Goal: Task Accomplishment & Management: Manage account settings

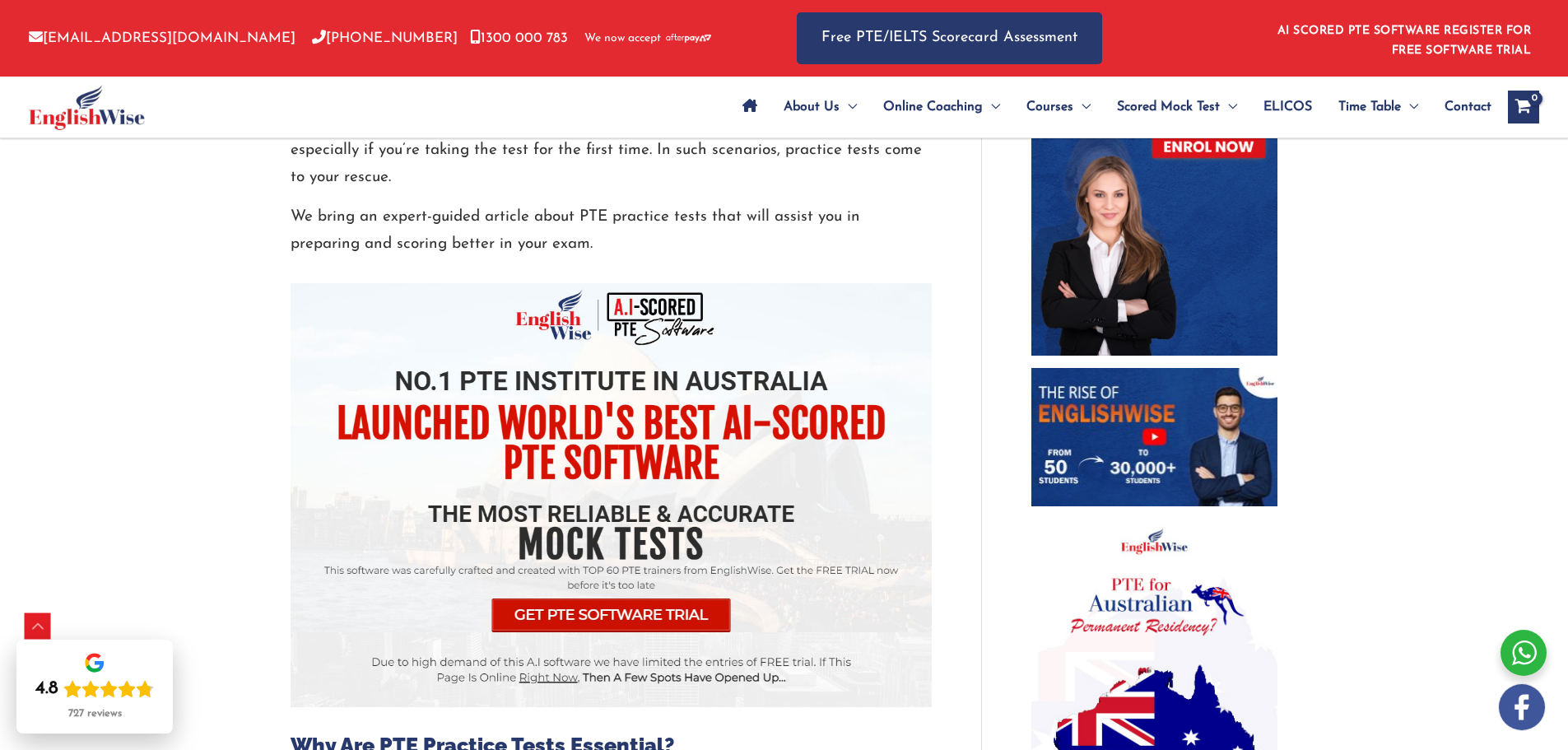
scroll to position [988, 0]
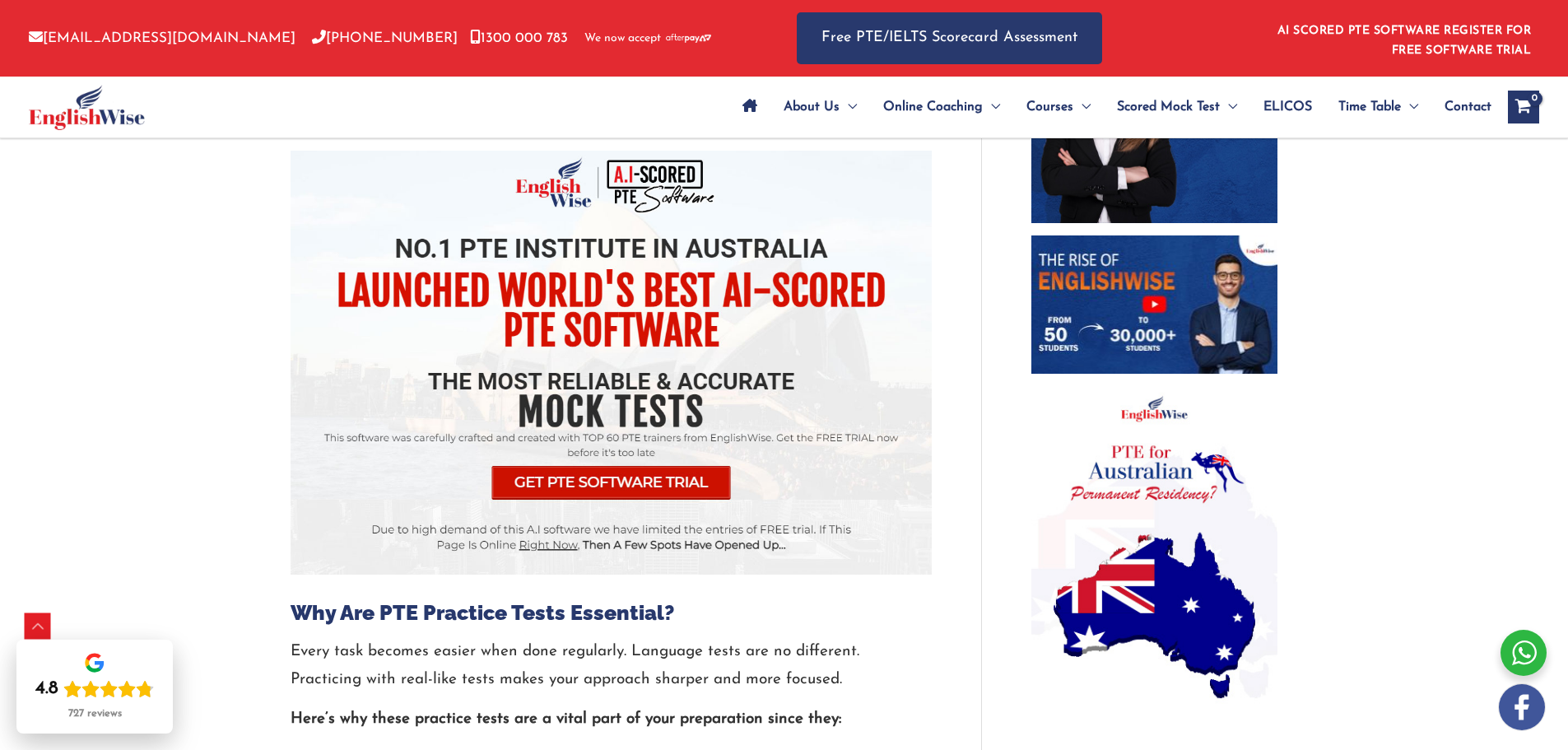
click at [643, 484] on img at bounding box center [610, 363] width 641 height 424
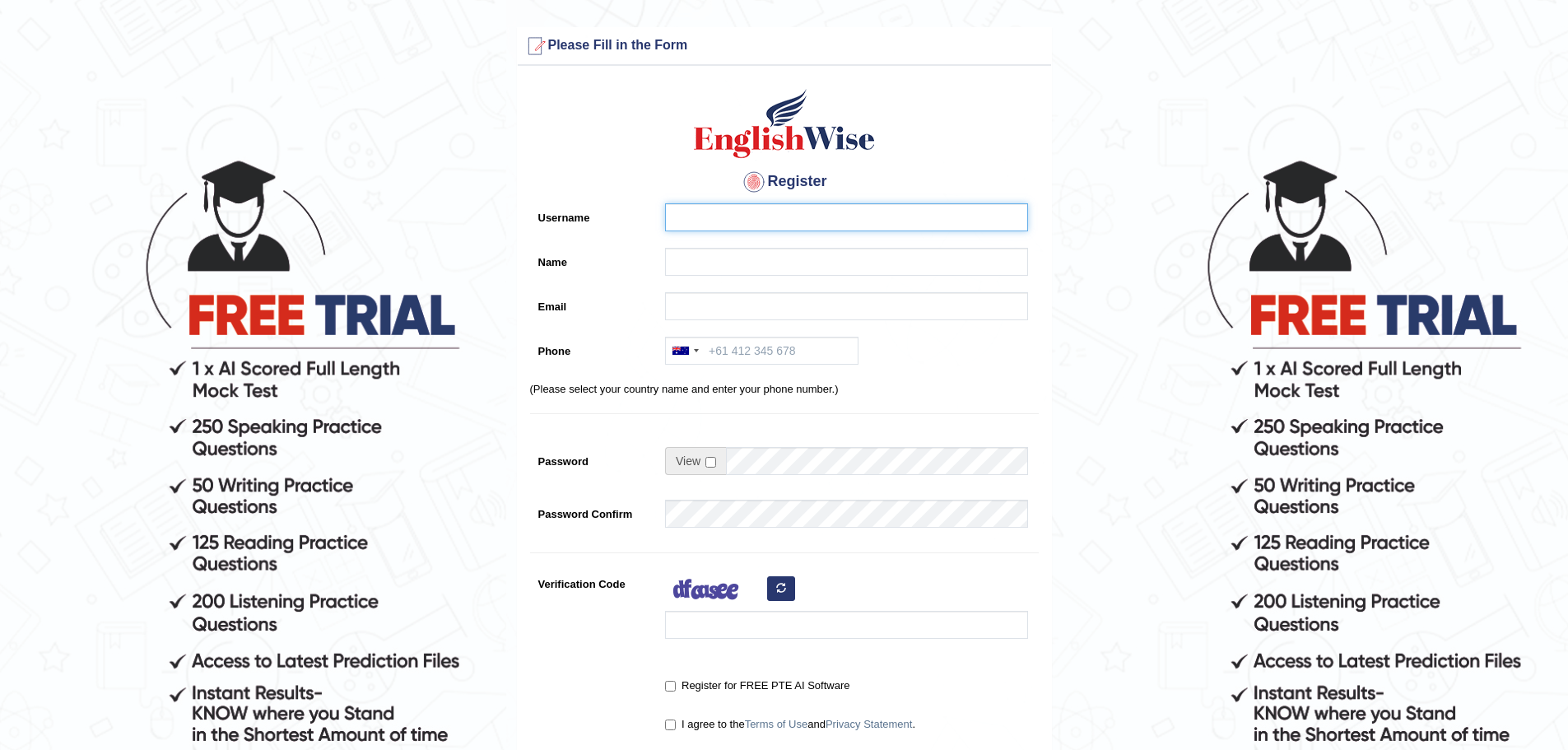
click at [720, 209] on input "Username" at bounding box center [846, 216] width 363 height 28
type input "nageswar"
click at [720, 249] on input "nageswr" at bounding box center [846, 261] width 363 height 28
type input "nageswr"
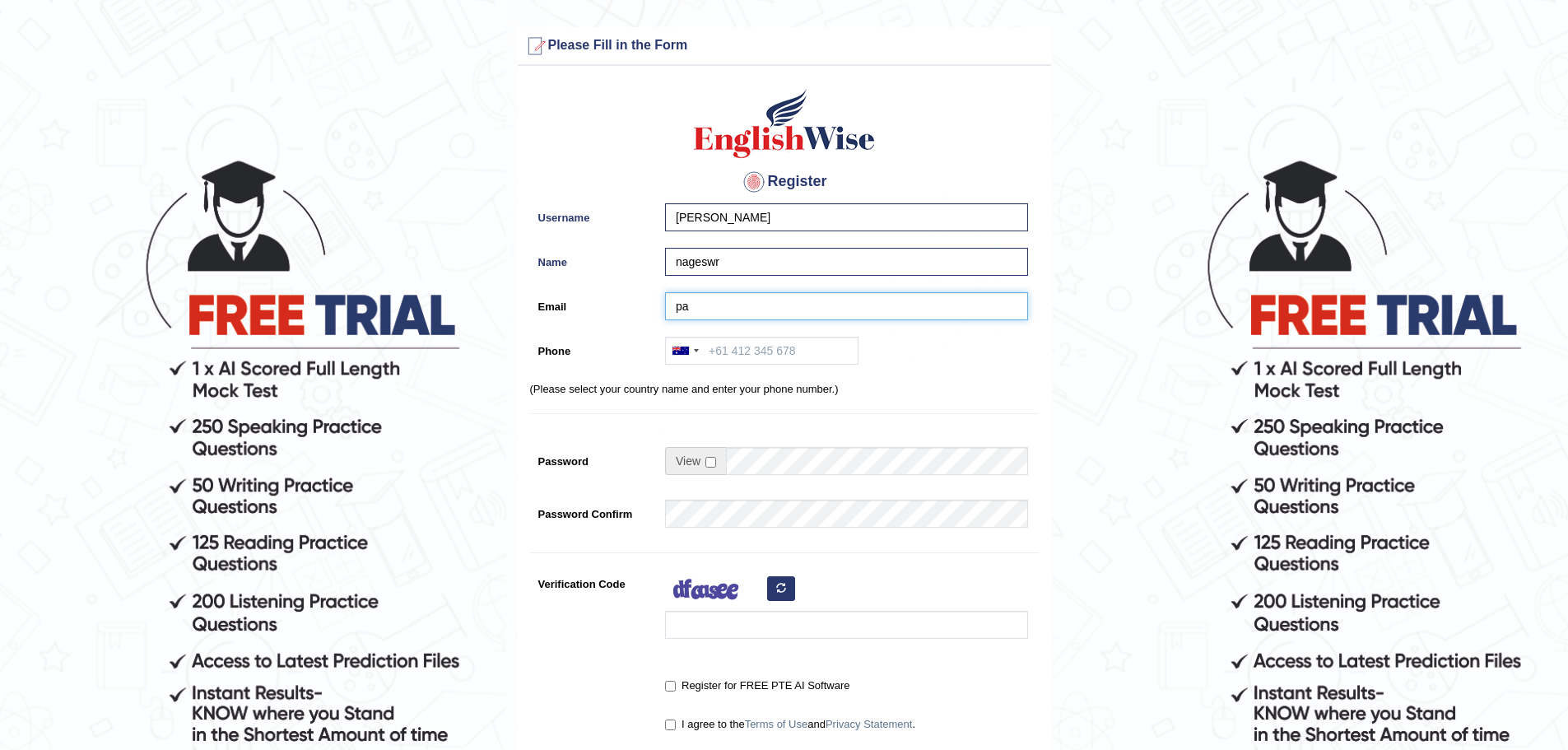
type input "[PERSON_NAME][EMAIL_ADDRESS][PERSON_NAME][DOMAIN_NAME]"
type input "+618187828580"
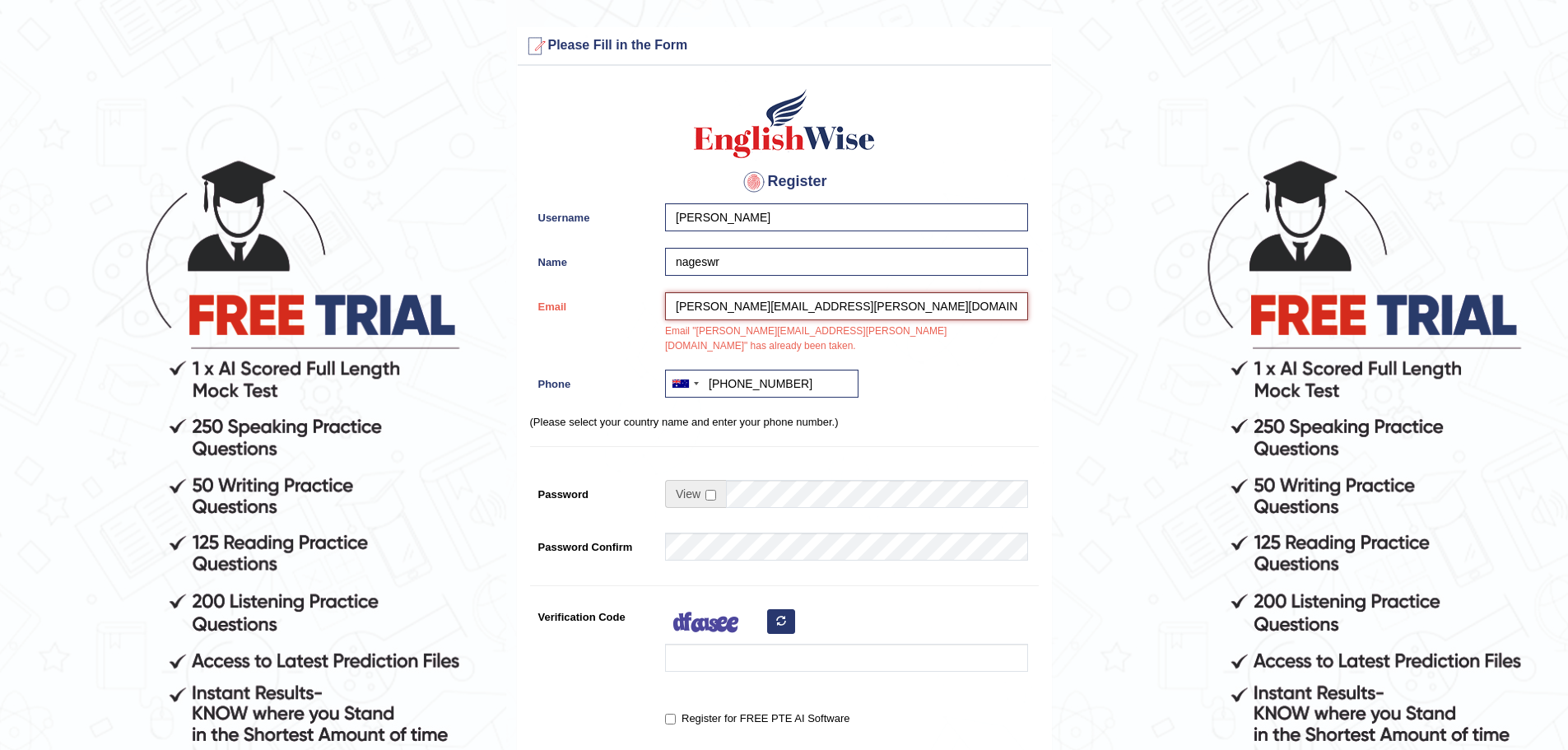
drag, startPoint x: 846, startPoint y: 306, endPoint x: 659, endPoint y: 303, distance: 187.0
click at [659, 303] on div "pattipati.nageswar@gmail.com Email "pattipati.nageswar@gmail.com" has already b…" at bounding box center [842, 326] width 371 height 69
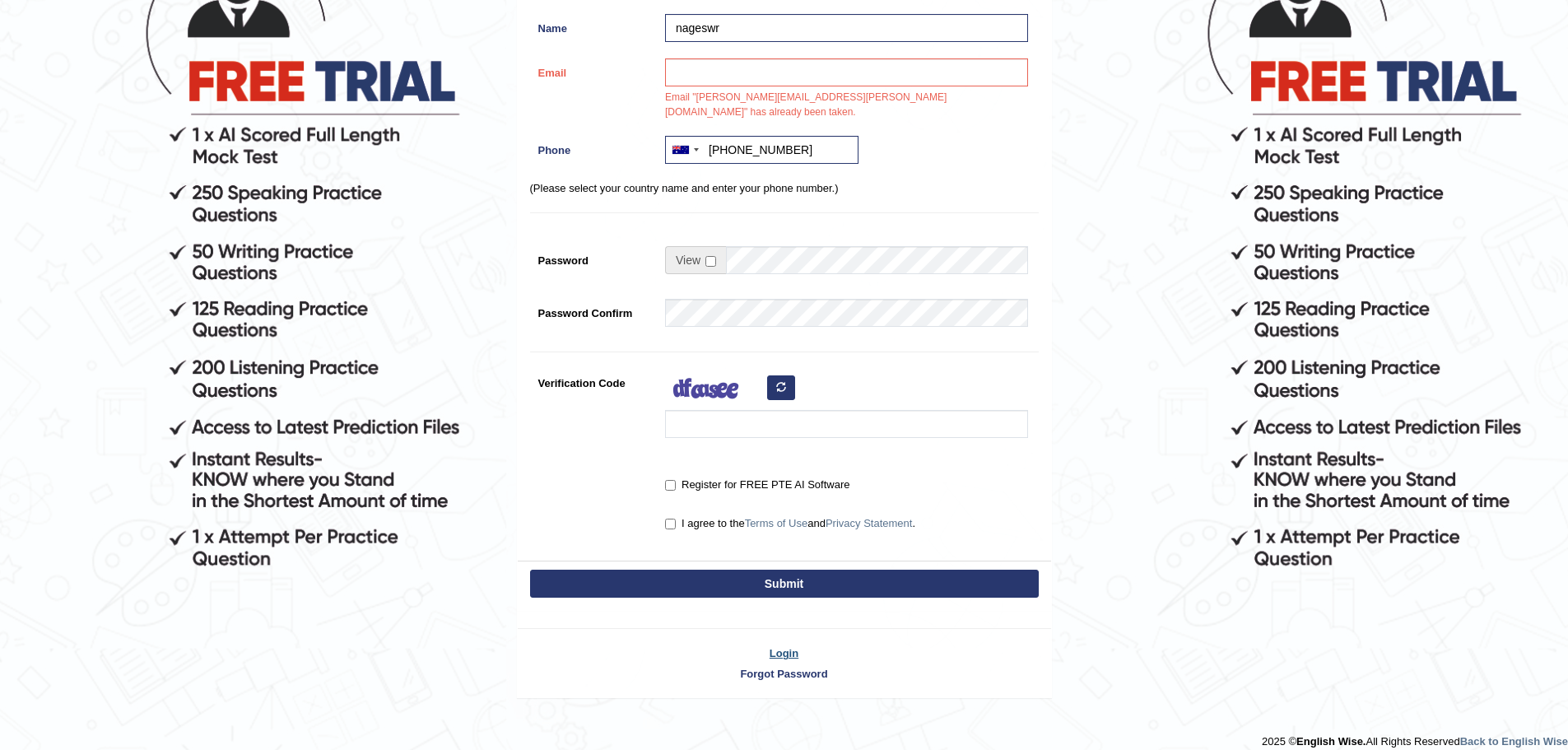
click at [787, 646] on link "Login" at bounding box center [784, 654] width 533 height 16
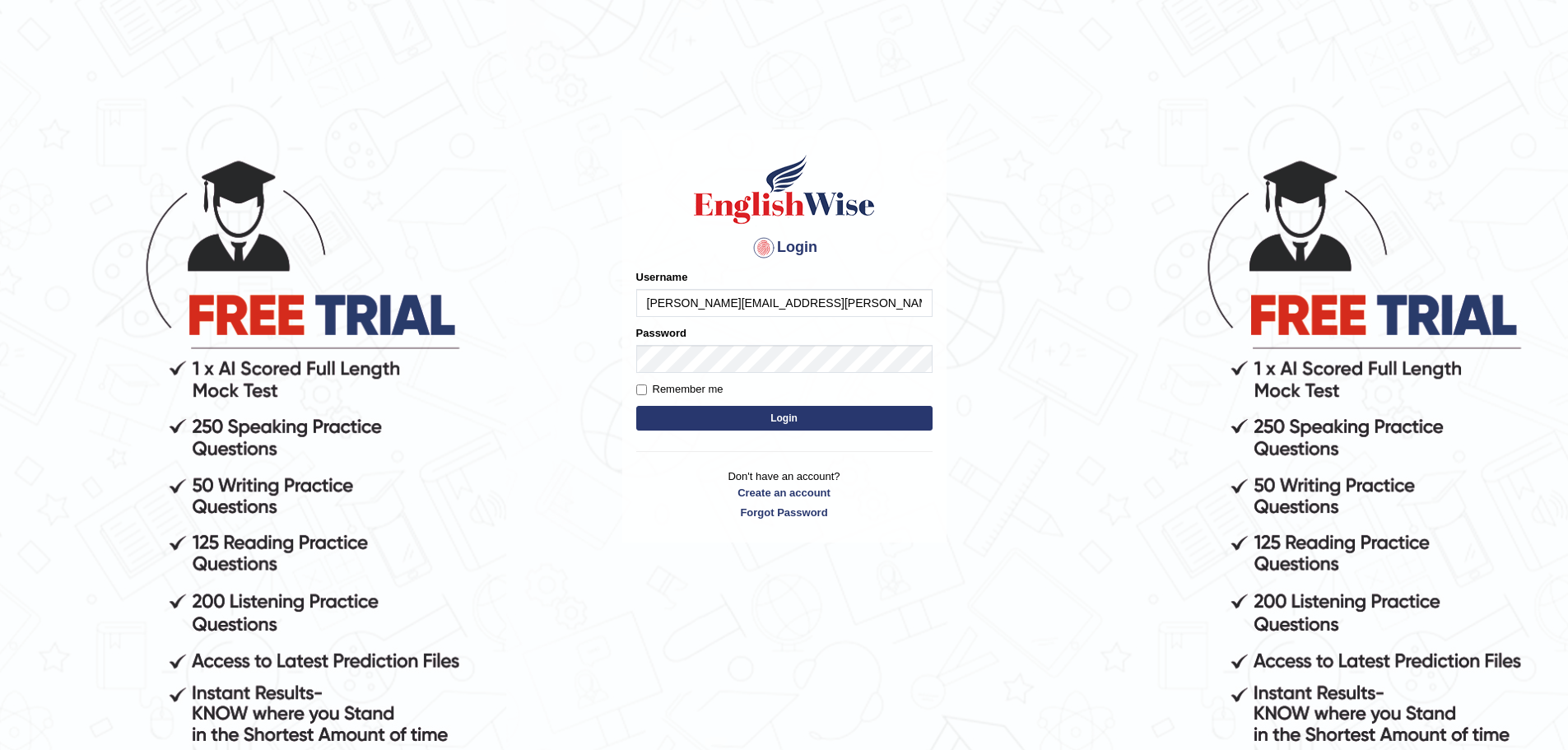
type input "[PERSON_NAME][EMAIL_ADDRESS][PERSON_NAME][DOMAIN_NAME]"
click at [692, 388] on label "Remember me" at bounding box center [680, 389] width 87 height 17
click at [647, 388] on input "Remember me" at bounding box center [641, 389] width 11 height 11
checkbox input "true"
click at [745, 411] on button "Login" at bounding box center [784, 418] width 296 height 24
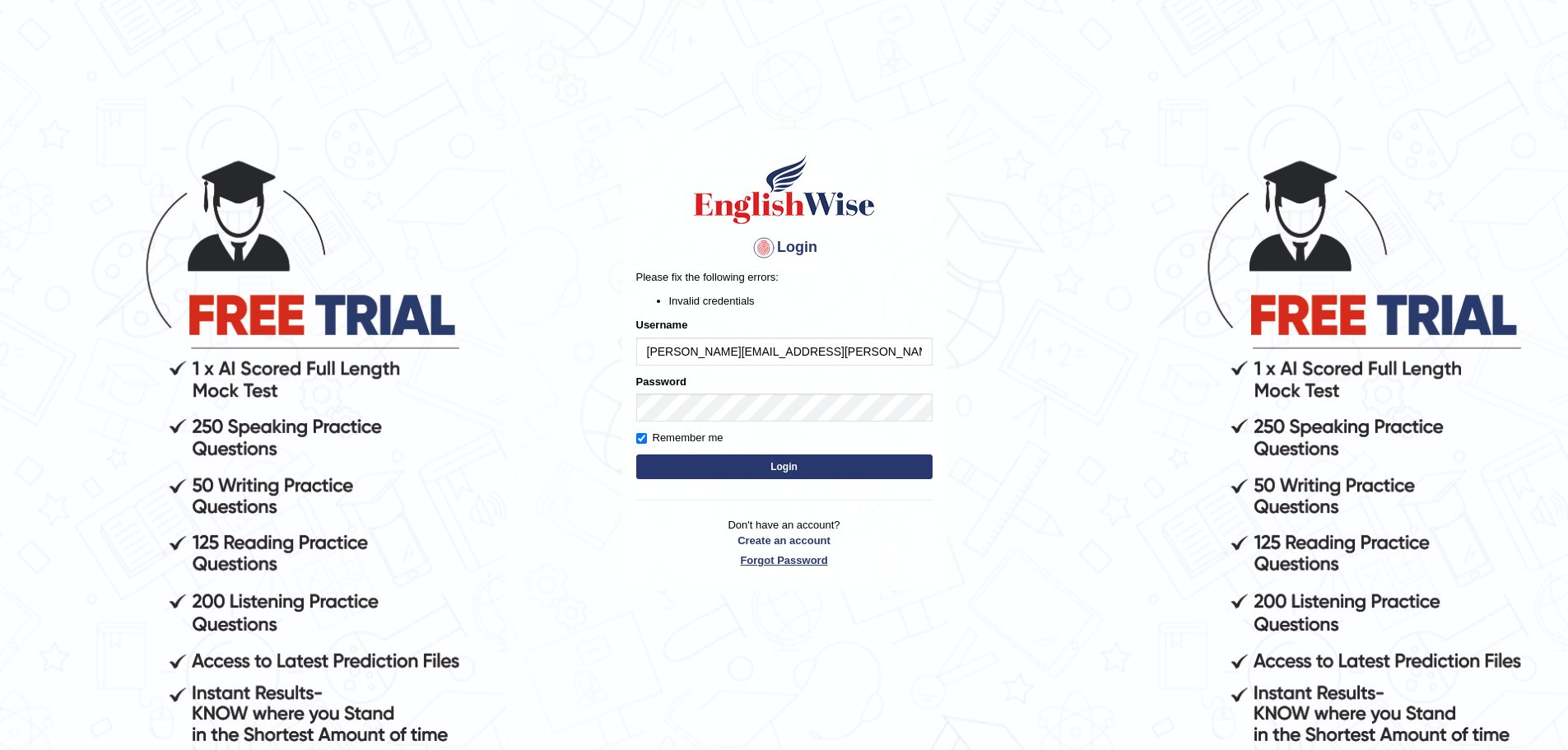
click at [785, 557] on link "Forgot Password" at bounding box center [784, 560] width 296 height 16
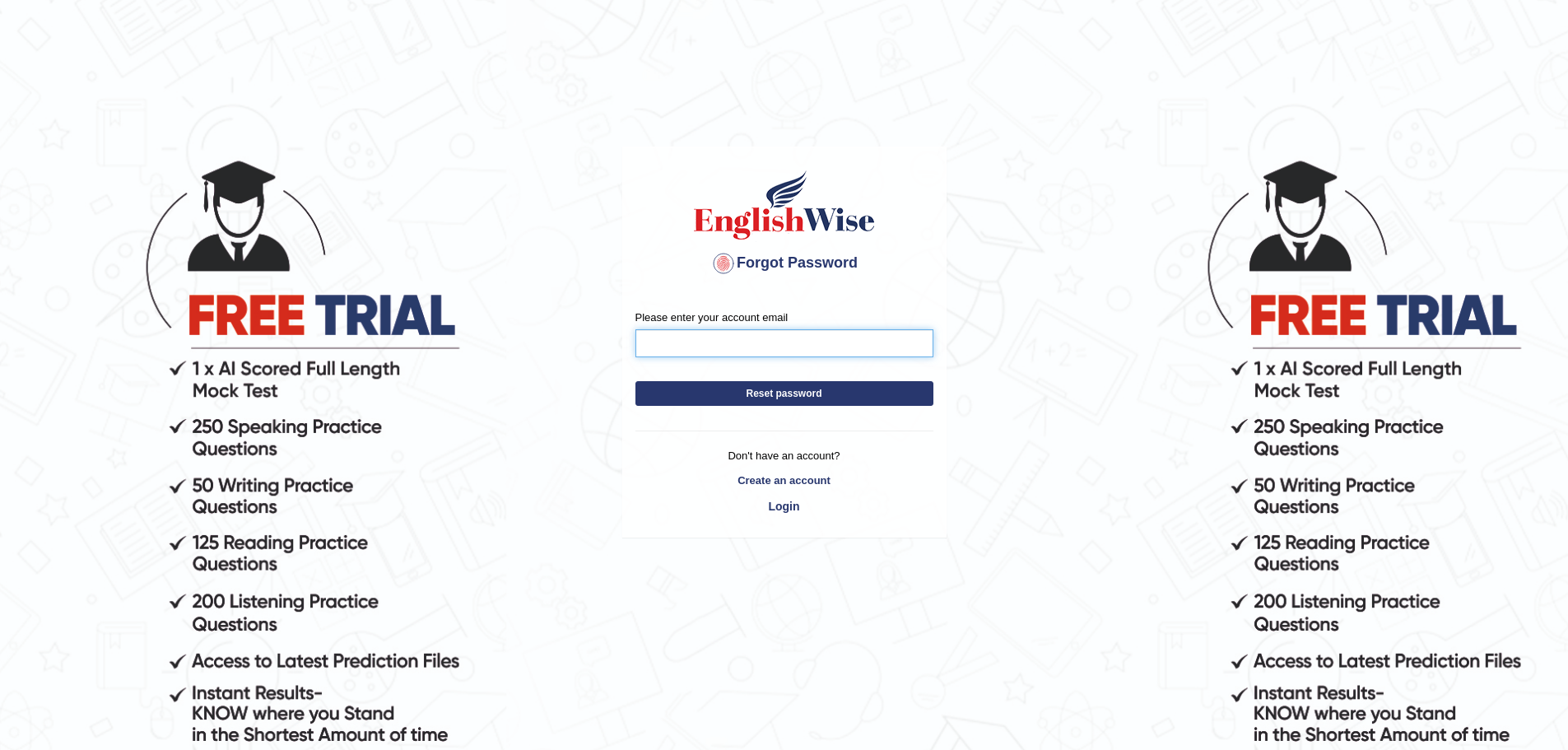
click at [707, 343] on input "Please enter your account email" at bounding box center [784, 343] width 298 height 28
type input "pattipati.nageswar@gmail.com"
click at [742, 389] on button "Reset password" at bounding box center [784, 393] width 298 height 24
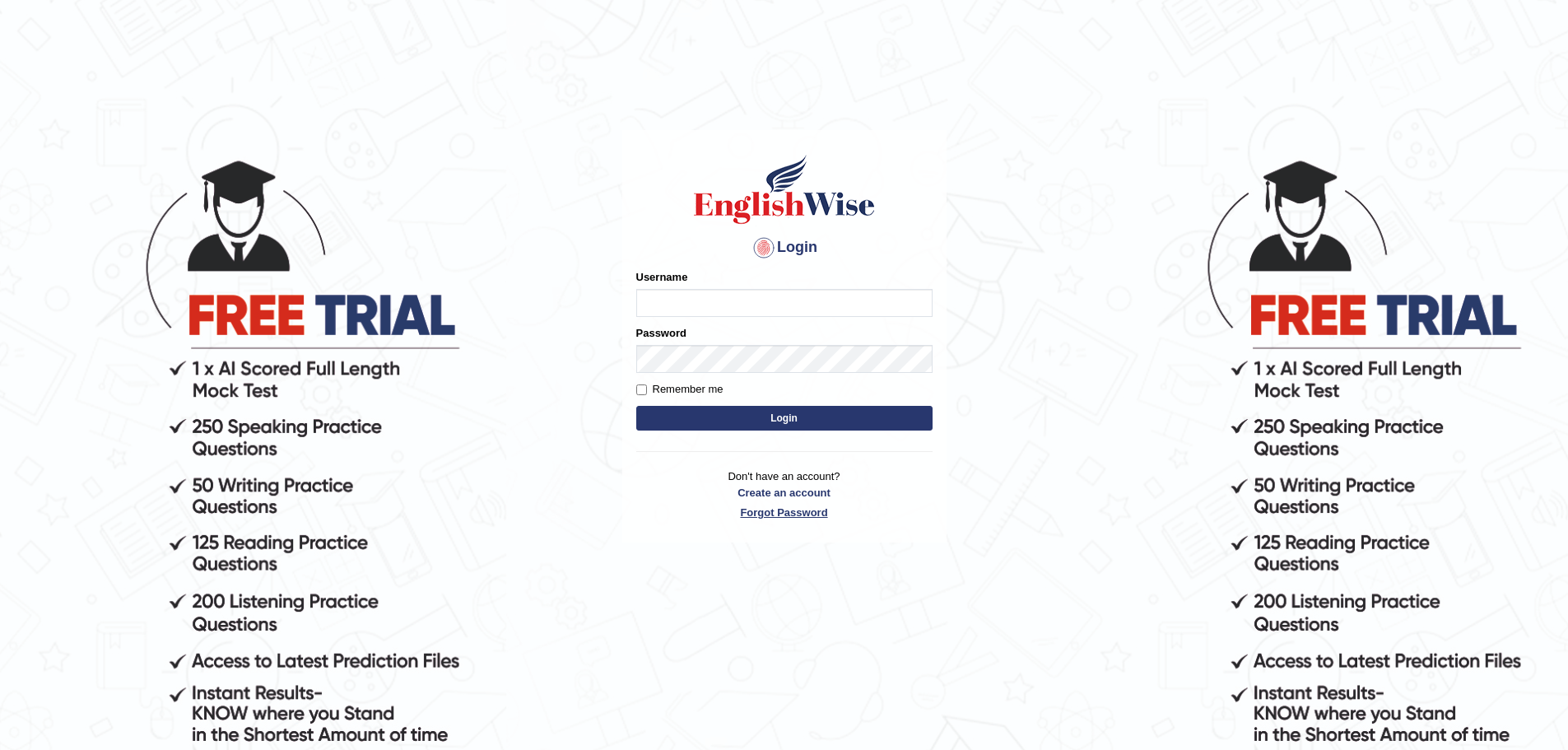
click at [780, 515] on link "Forgot Password" at bounding box center [784, 513] width 296 height 16
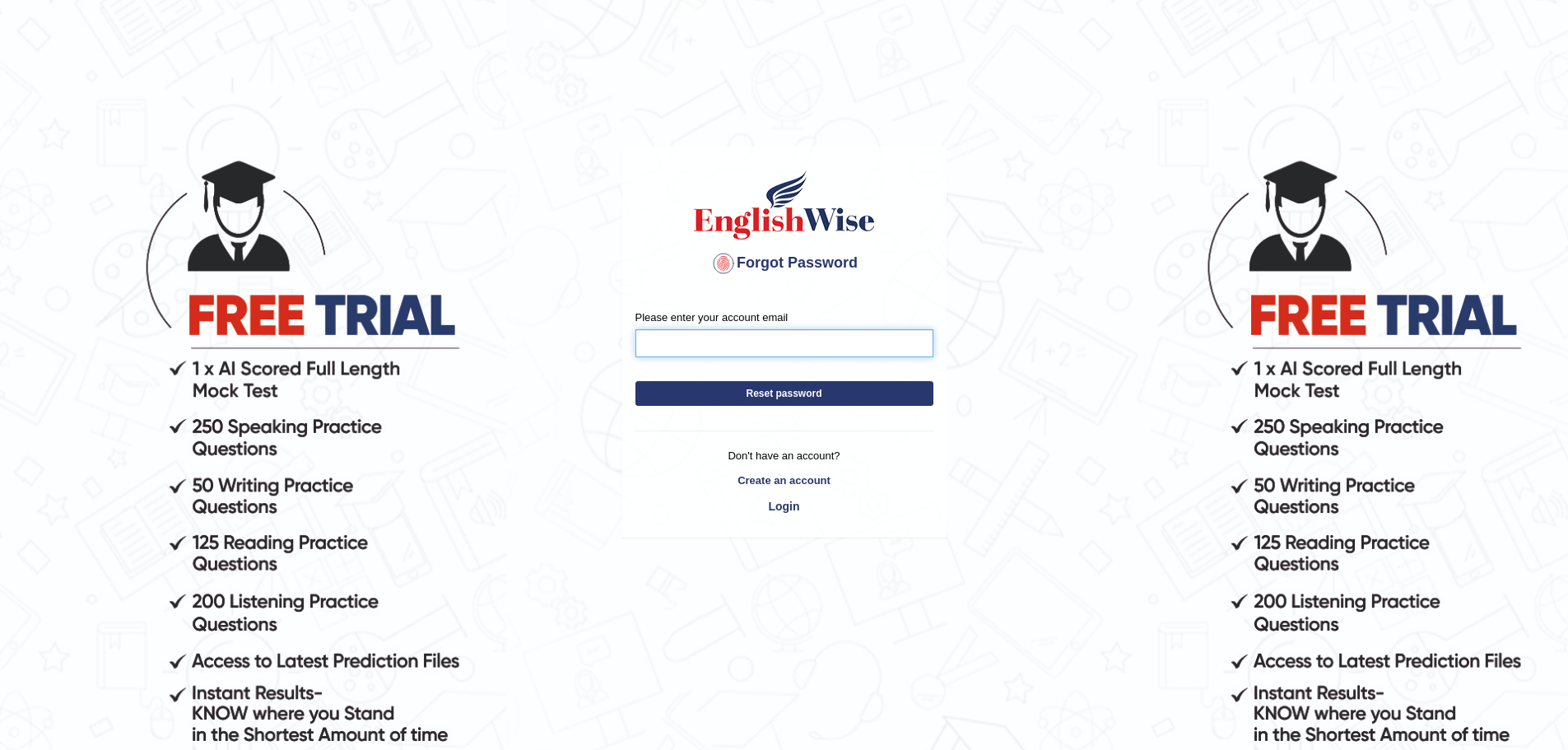
click at [693, 340] on input "Please enter your account email" at bounding box center [784, 343] width 298 height 28
type input "pattipati.nageswar@gmail.com"
click at [732, 393] on button "Reset password" at bounding box center [784, 393] width 298 height 24
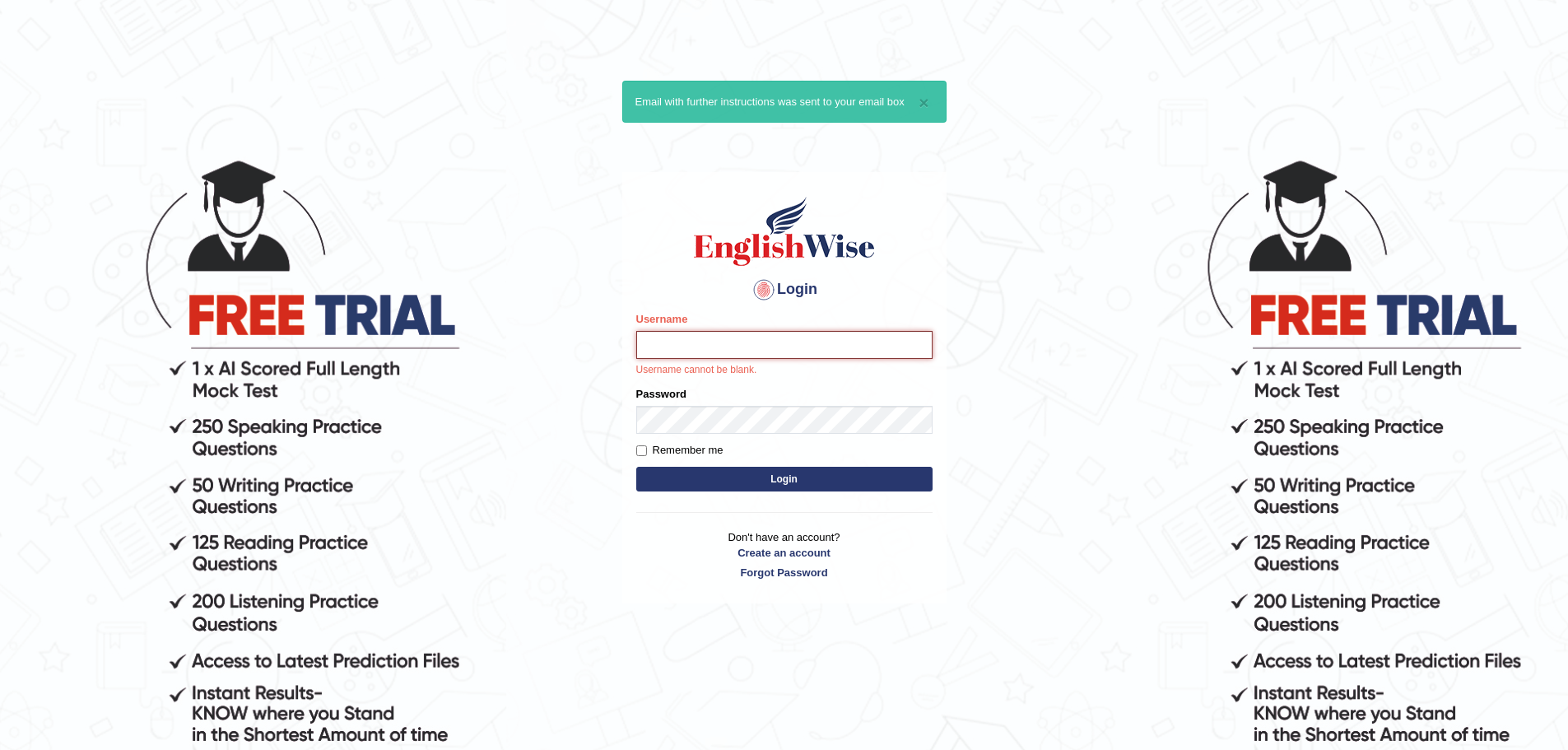
click at [693, 346] on input "Username" at bounding box center [784, 345] width 296 height 28
type input "nageswar06"
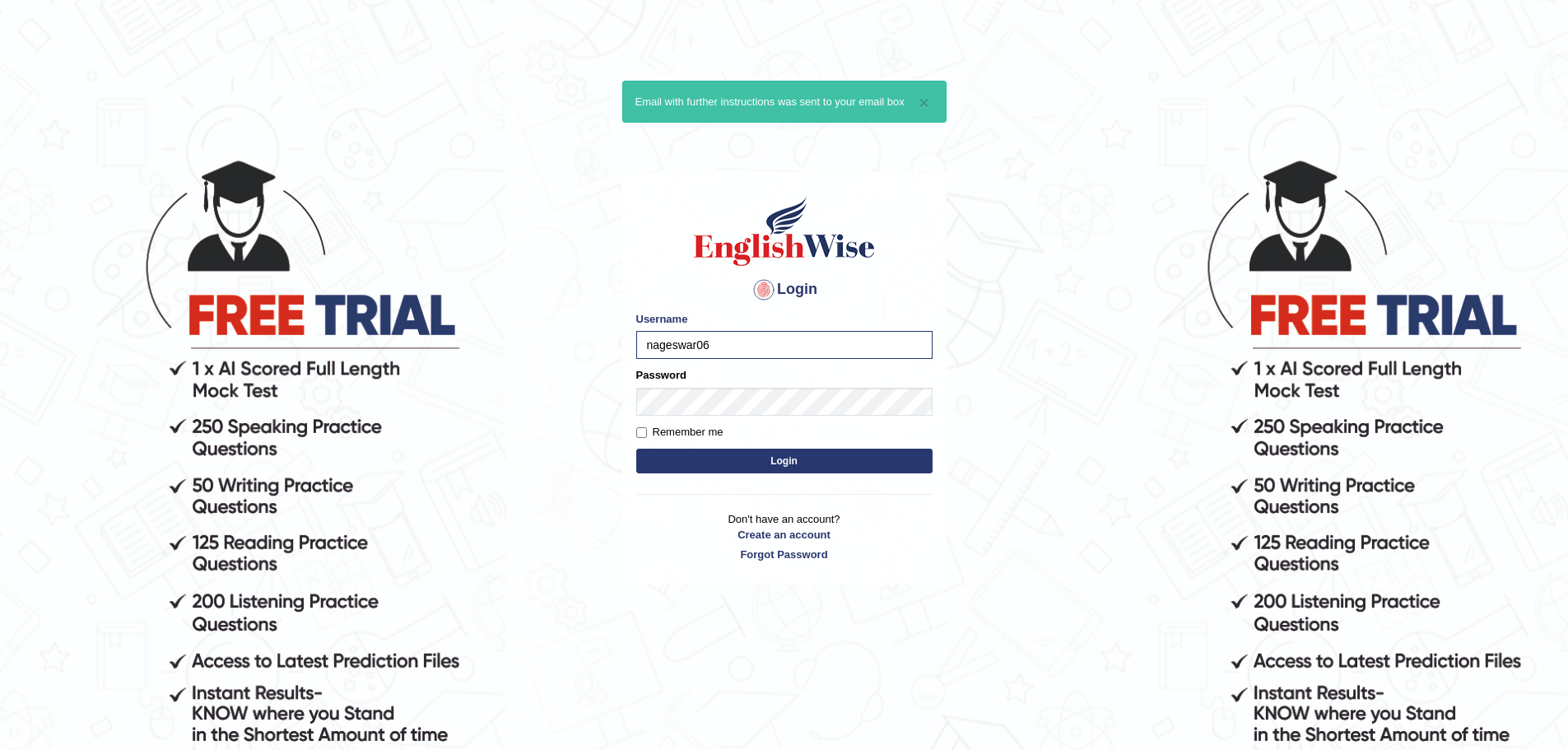
click at [559, 448] on body "× Email with further instructions was sent to your email box Login Please fix t…" at bounding box center [784, 453] width 1568 height 750
click at [643, 431] on input "Remember me" at bounding box center [641, 432] width 11 height 11
checkbox input "true"
click at [702, 456] on button "Login" at bounding box center [784, 461] width 296 height 24
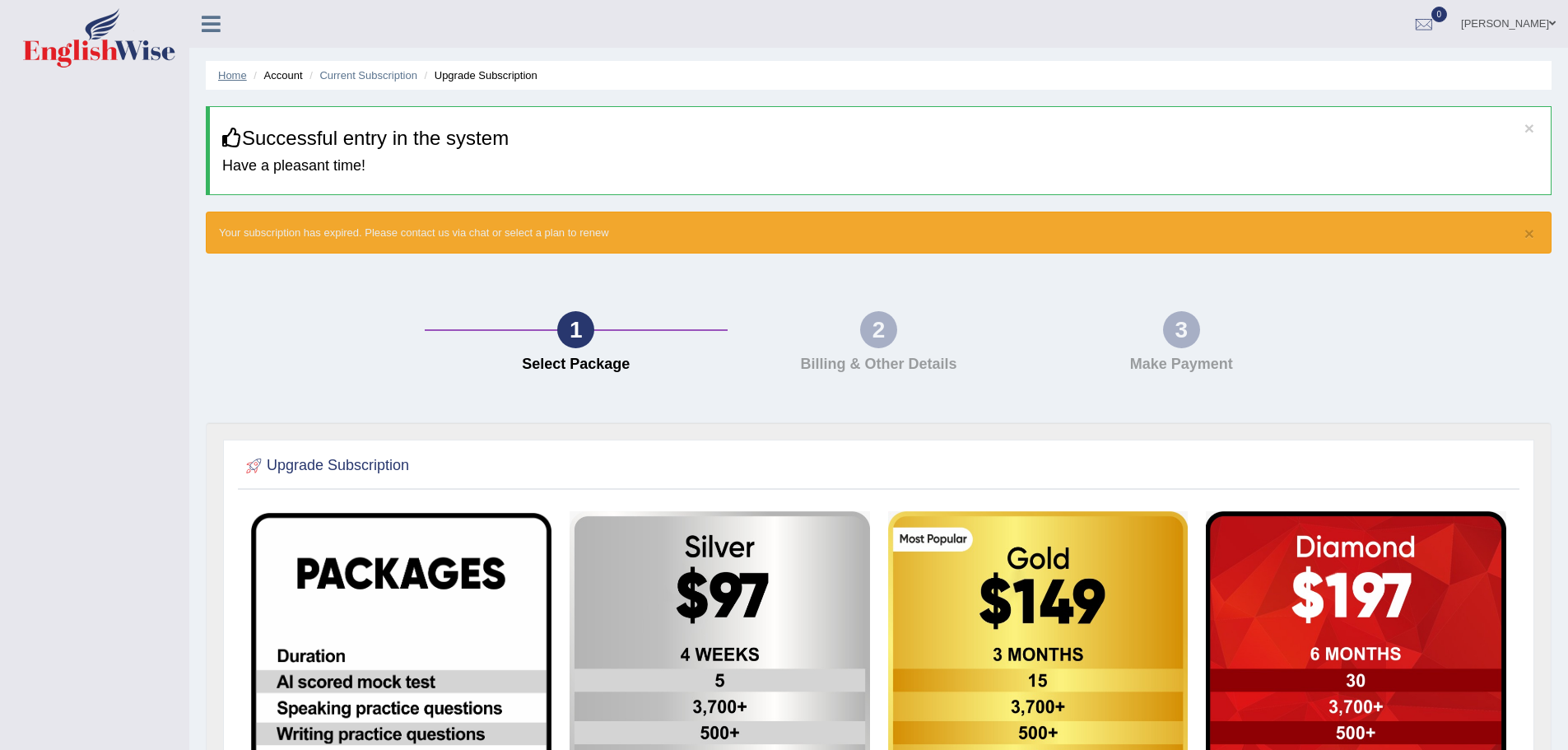
click at [231, 75] on link "Home" at bounding box center [232, 75] width 29 height 13
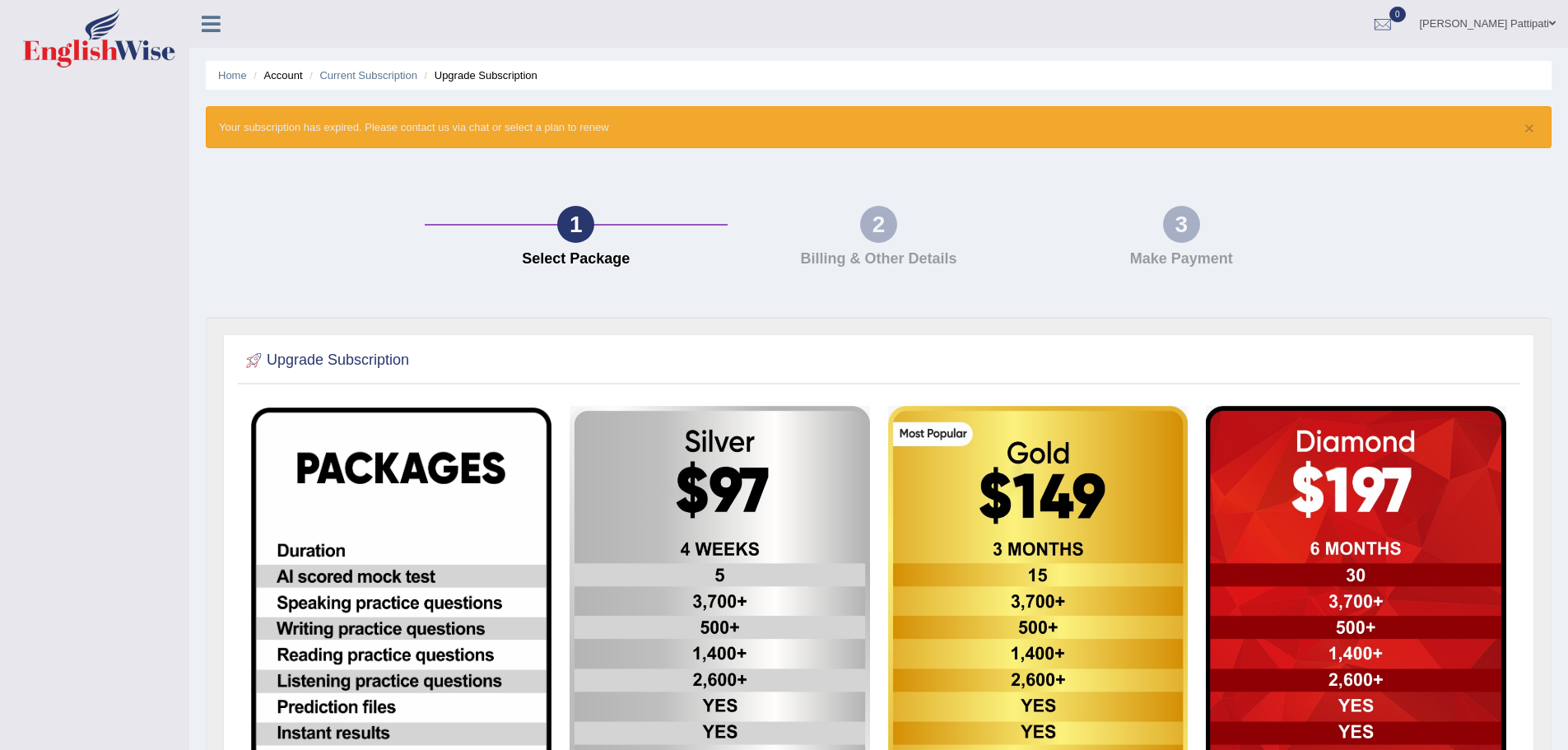
click at [896, 236] on div "2 Billing & Other Details" at bounding box center [879, 240] width 303 height 70
click at [217, 21] on icon at bounding box center [210, 24] width 19 height 22
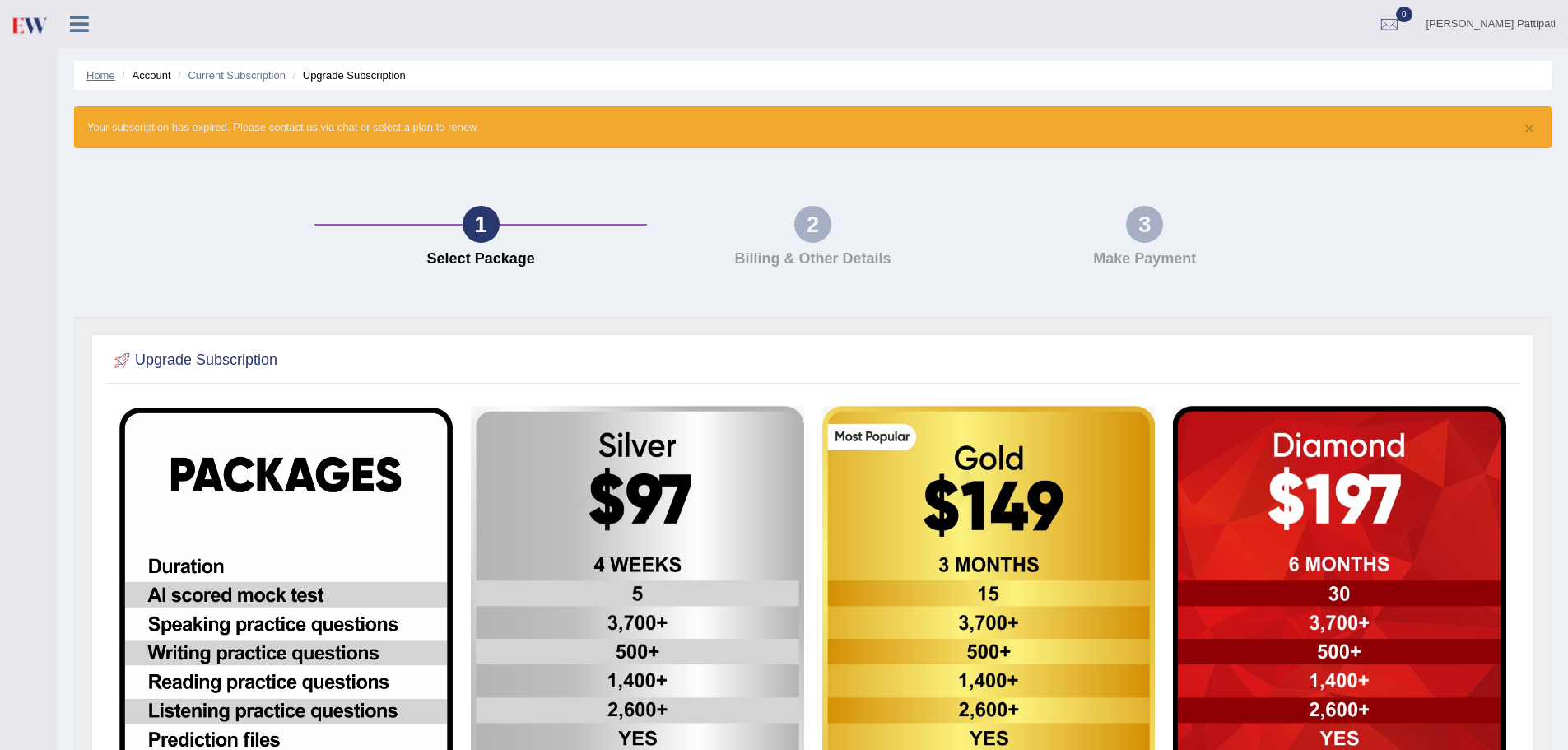
click at [103, 76] on link "Home" at bounding box center [101, 75] width 29 height 13
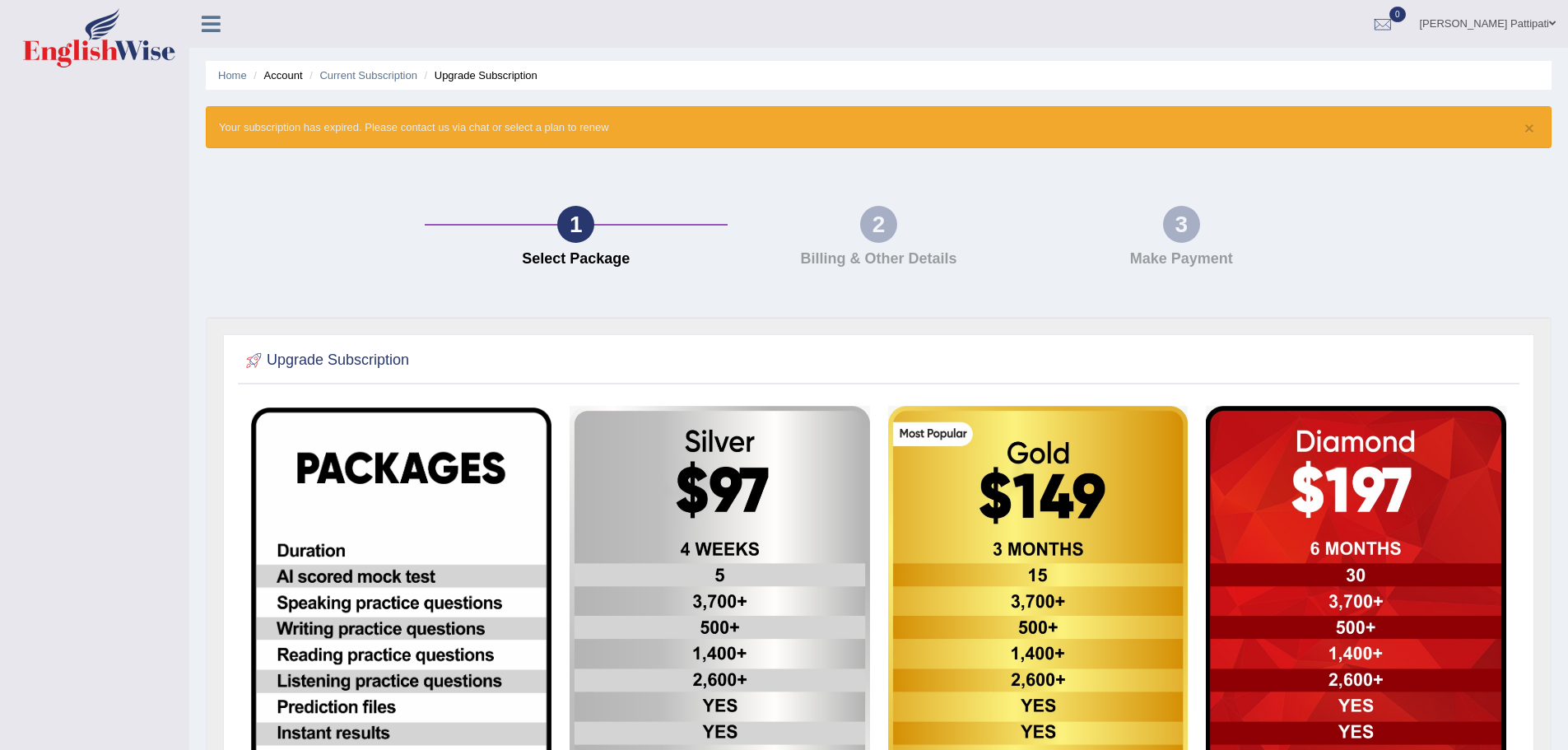
click at [1487, 20] on link "[PERSON_NAME] Pattipati" at bounding box center [1488, 21] width 161 height 43
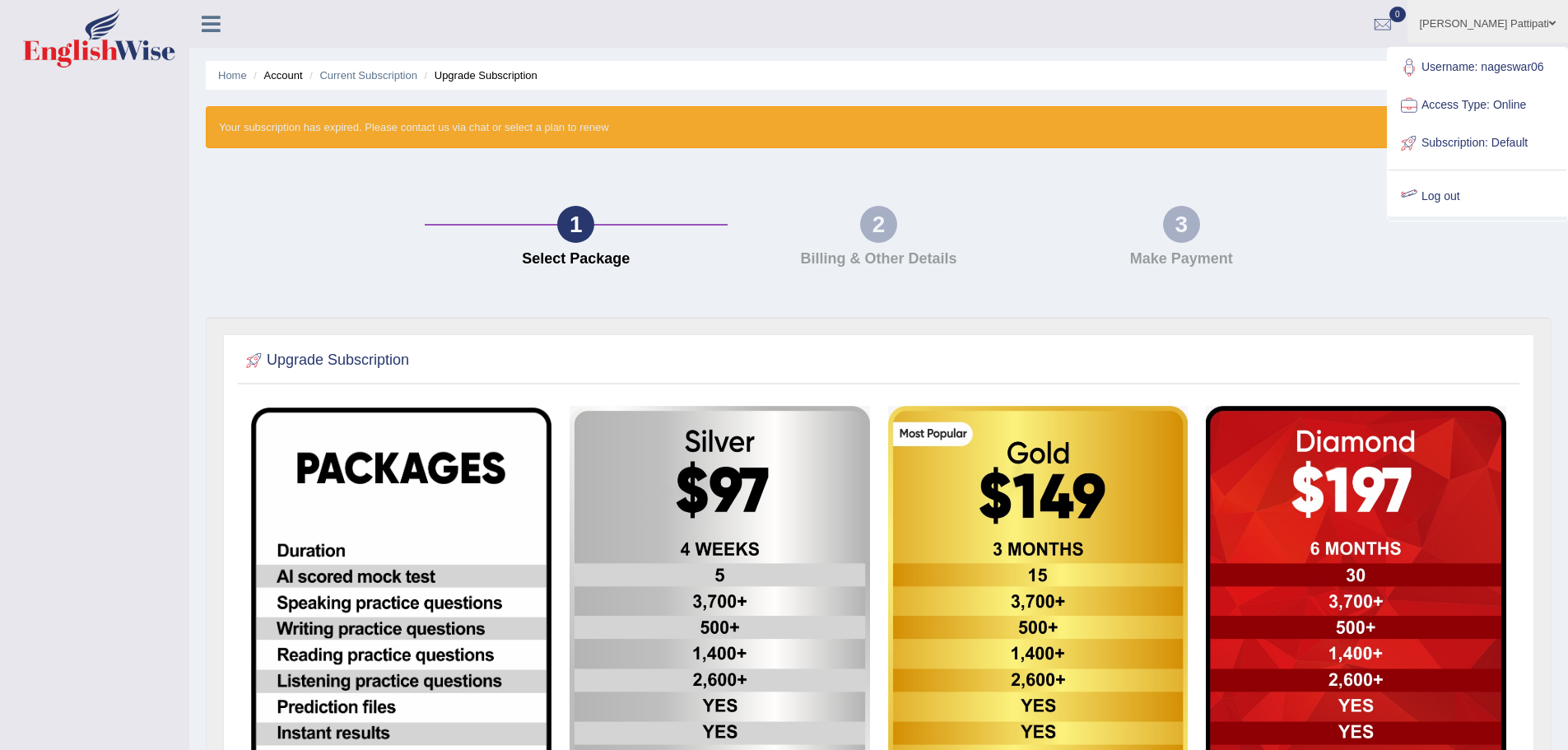
click at [1442, 194] on link "Log out" at bounding box center [1477, 196] width 178 height 38
